Goal: Check status: Check status

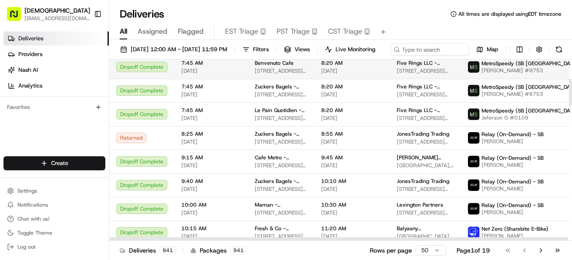
scroll to position [135, 0]
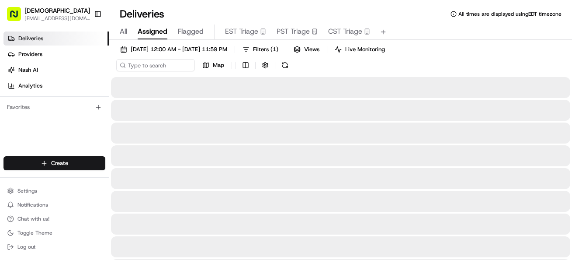
click at [158, 31] on span "Assigned" at bounding box center [153, 31] width 30 height 10
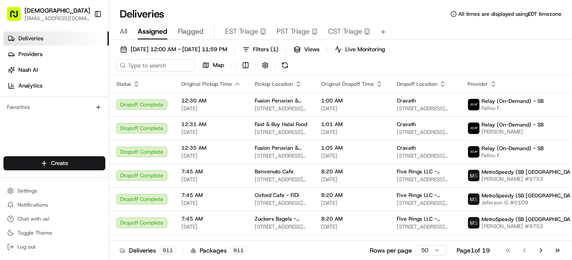
click at [61, 39] on link "Deliveries" at bounding box center [55, 38] width 105 height 14
